Goal: Information Seeking & Learning: Check status

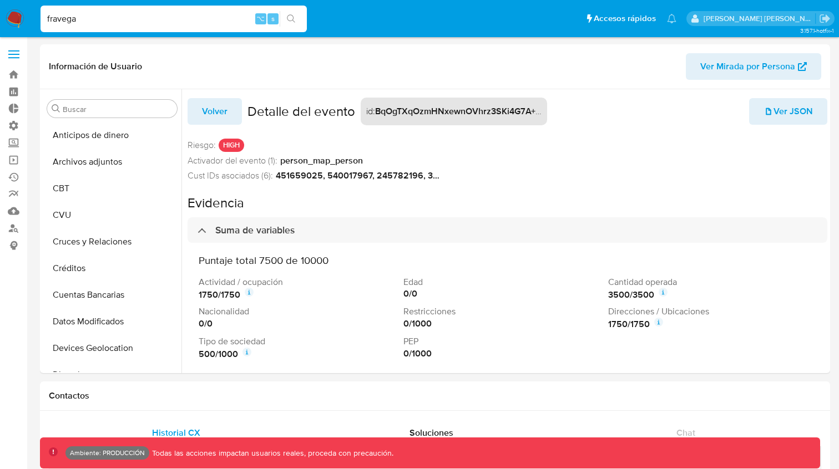
select select "10"
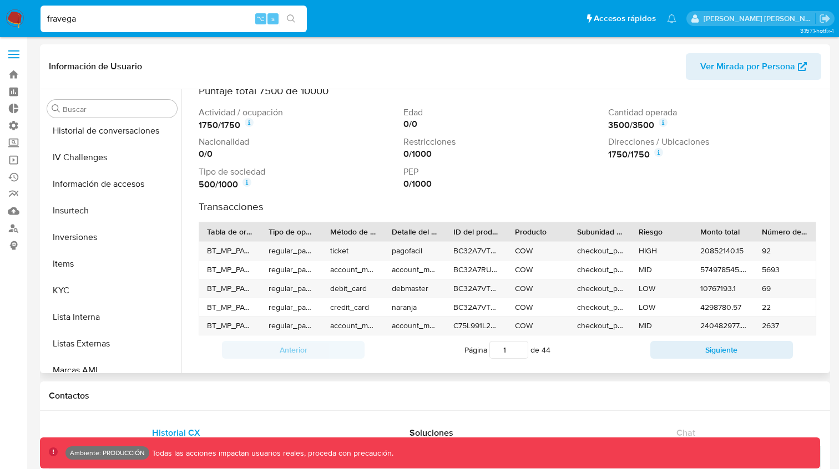
scroll to position [434, 0]
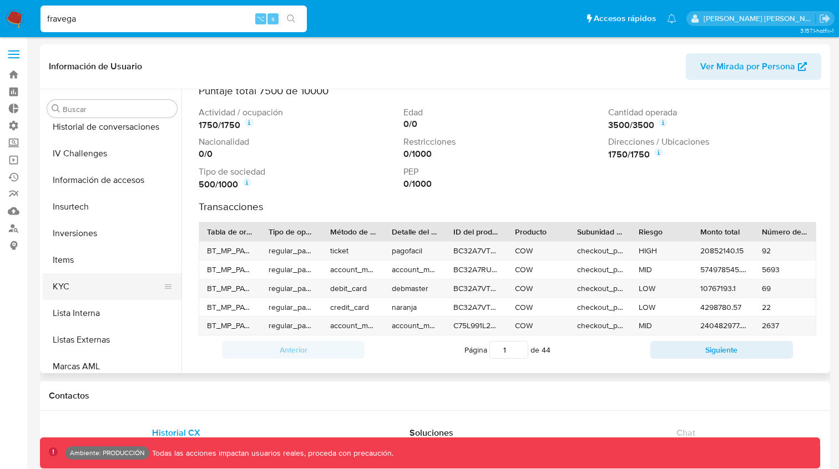
click at [60, 289] on button "KYC" at bounding box center [108, 287] width 130 height 27
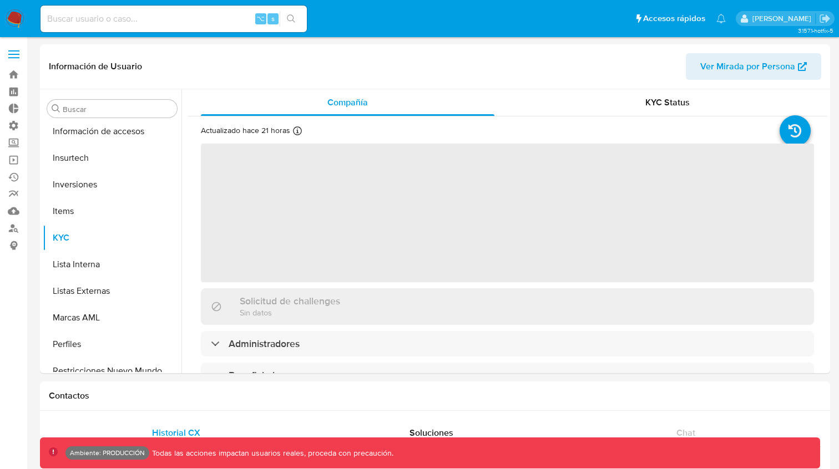
scroll to position [522, 0]
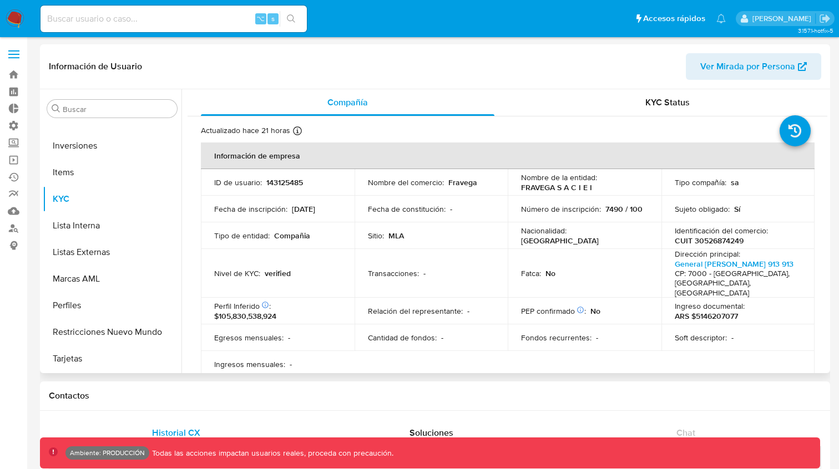
select select "10"
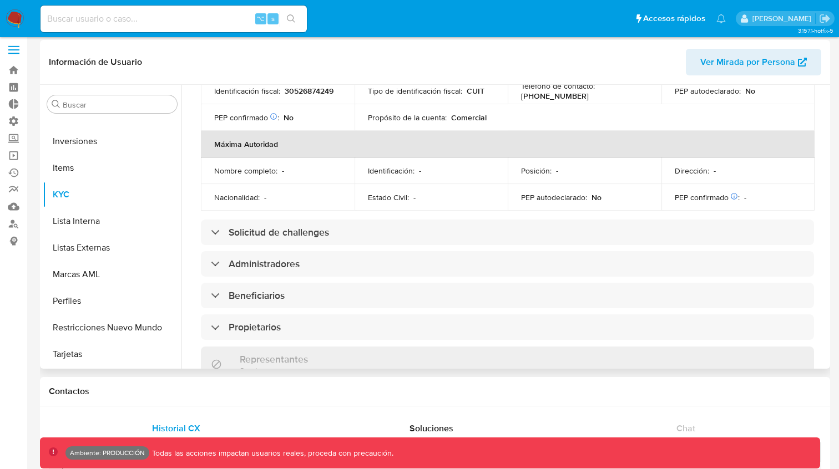
scroll to position [449, 0]
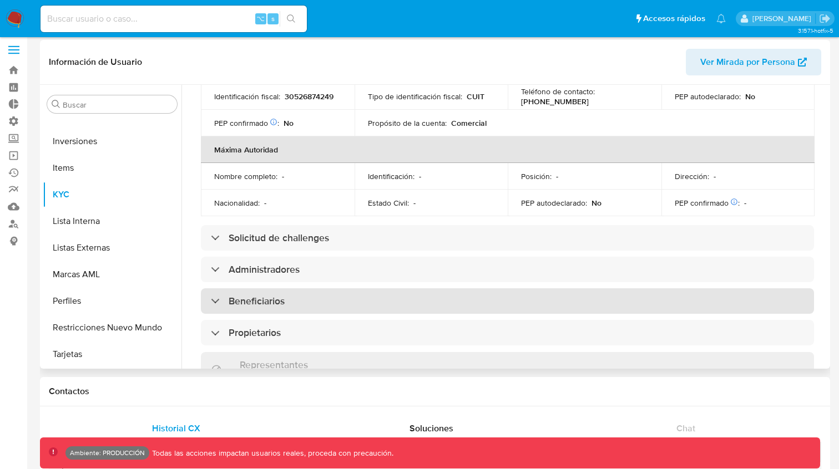
click at [217, 295] on div "Beneficiarios" at bounding box center [248, 301] width 74 height 12
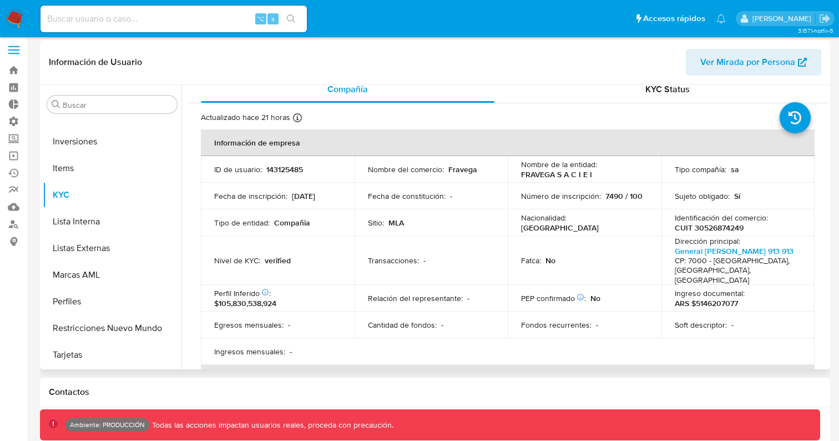
scroll to position [0, 0]
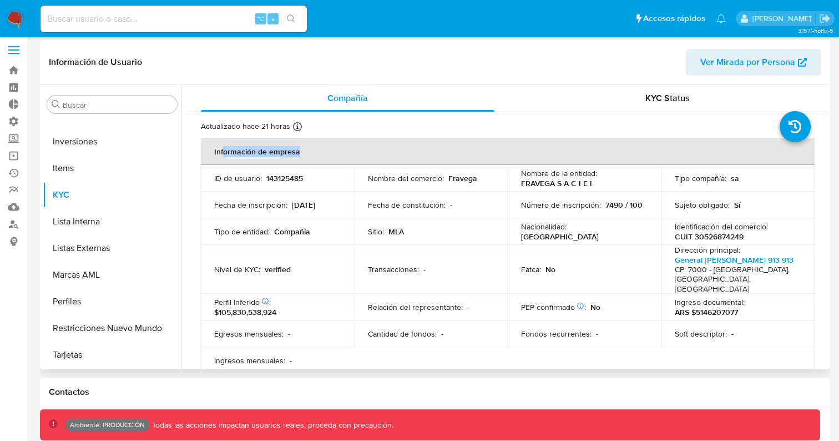
drag, startPoint x: 223, startPoint y: 151, endPoint x: 305, endPoint y: 150, distance: 82.1
click at [305, 150] on th "Información de empresa" at bounding box center [508, 151] width 614 height 27
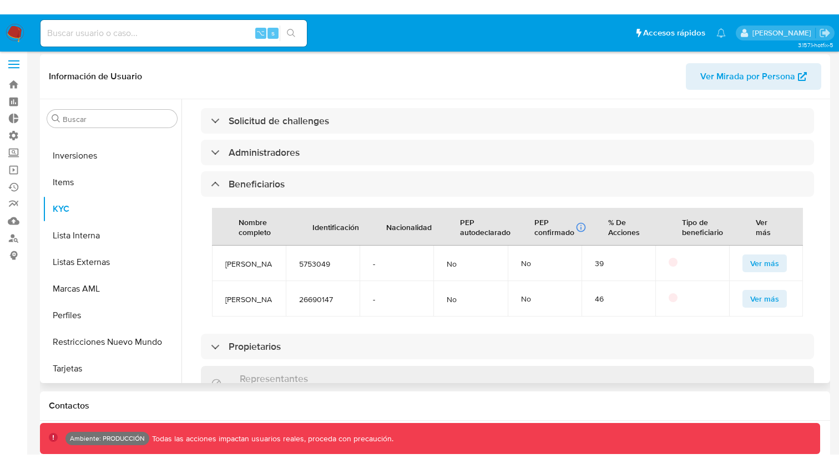
scroll to position [581, 0]
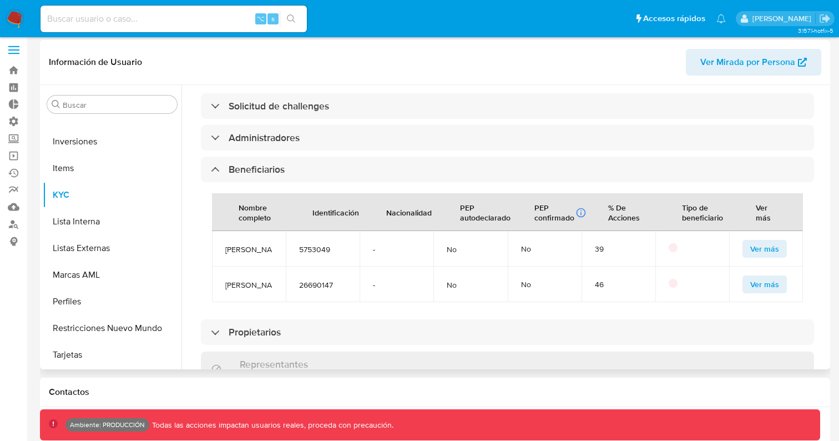
click at [750, 241] on span "Ver más" at bounding box center [764, 249] width 29 height 16
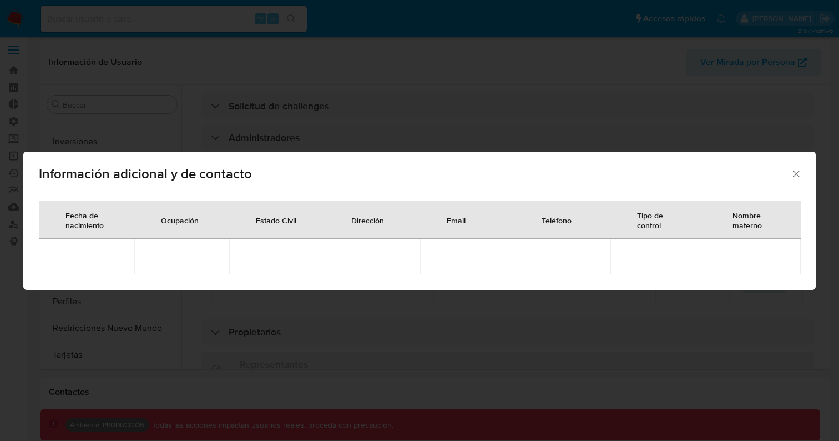
click at [798, 171] on icon "Cerrar" at bounding box center [796, 173] width 6 height 6
